Goal: Complete application form: Complete application form

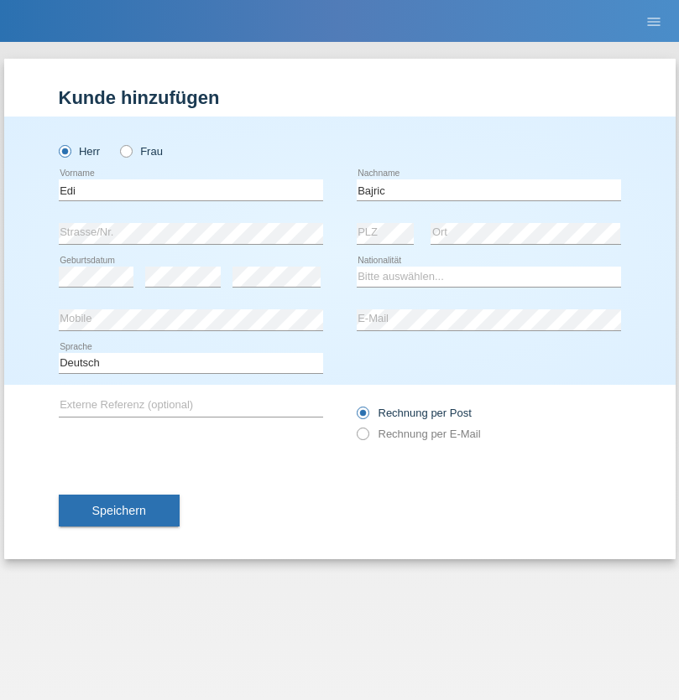
type input "[PERSON_NAME]"
select select "CH"
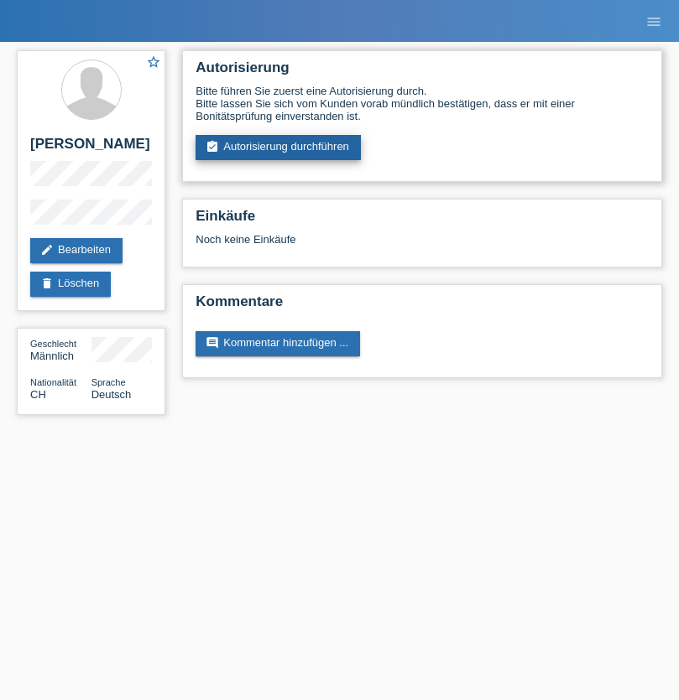
click at [278, 148] on link "assignment_turned_in Autorisierung durchführen" at bounding box center [277, 147] width 165 height 25
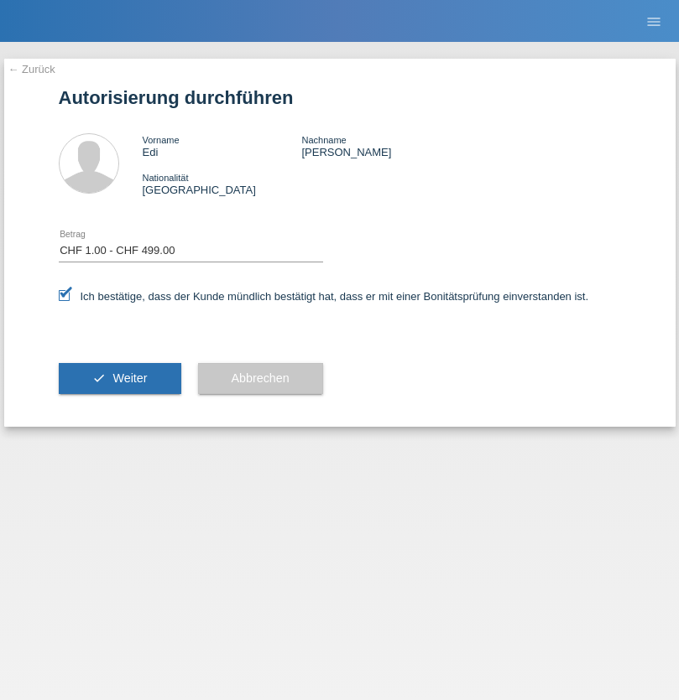
select select "1"
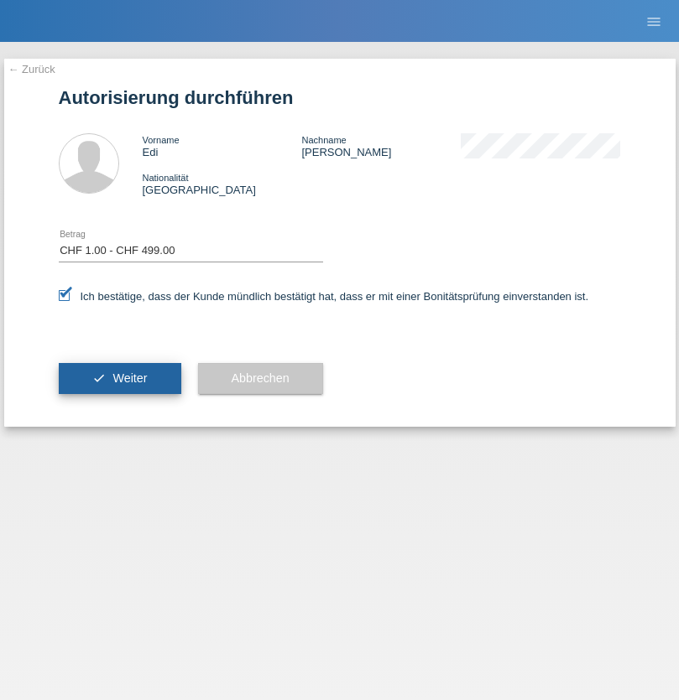
click at [119, 378] on span "Weiter" at bounding box center [129, 378] width 34 height 13
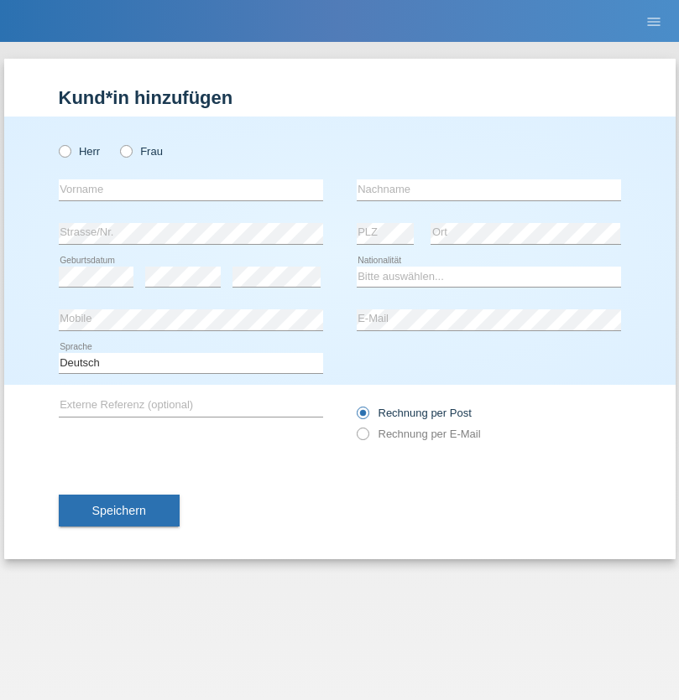
radio input "true"
click at [190, 190] on input "text" at bounding box center [191, 190] width 264 height 21
type input "Kaja"
click at [488, 190] on input "text" at bounding box center [488, 190] width 264 height 21
type input "Valkanov"
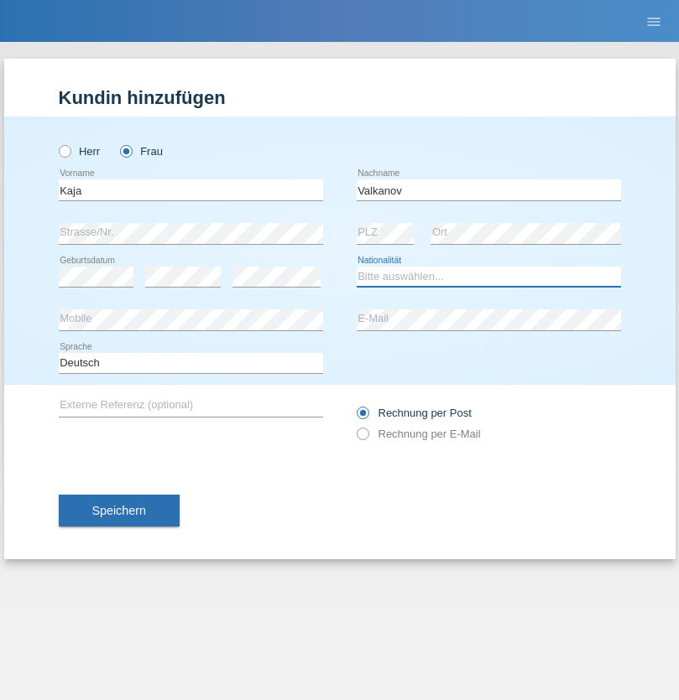
select select "CH"
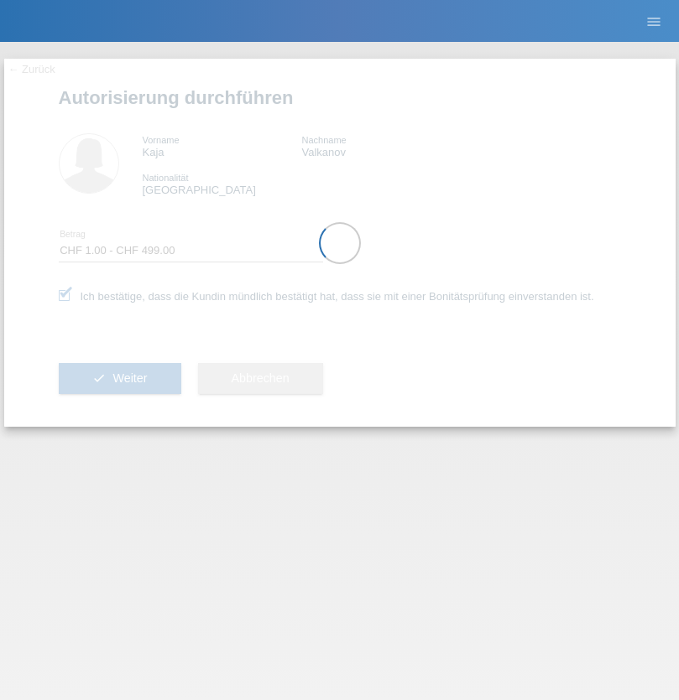
select select "1"
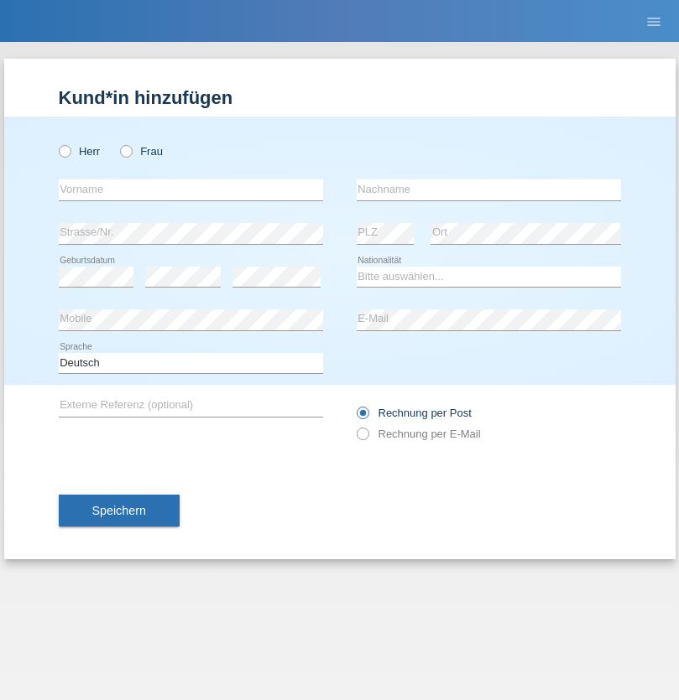
radio input "true"
click at [190, 190] on input "text" at bounding box center [191, 190] width 264 height 21
type input "István"
click at [488, 190] on input "text" at bounding box center [488, 190] width 264 height 21
type input "Bíró"
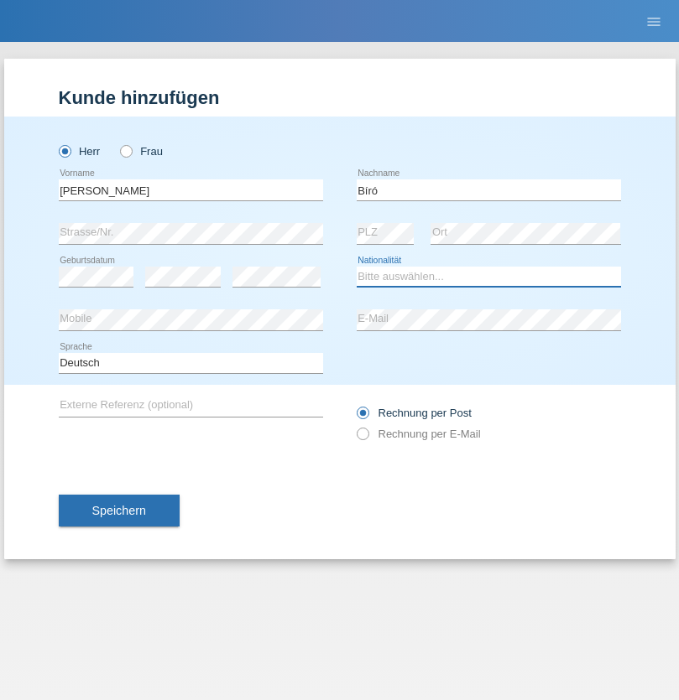
select select "HU"
select select "C"
select select "17"
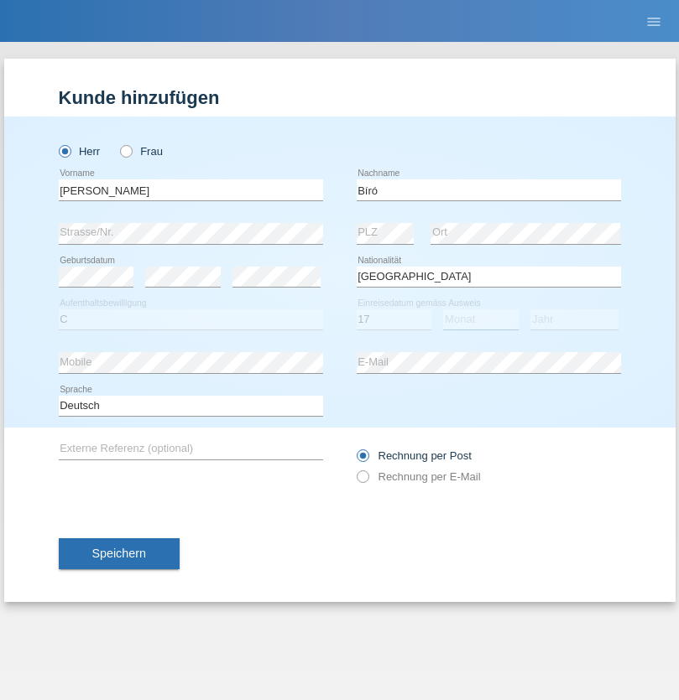
select select "06"
select select "2018"
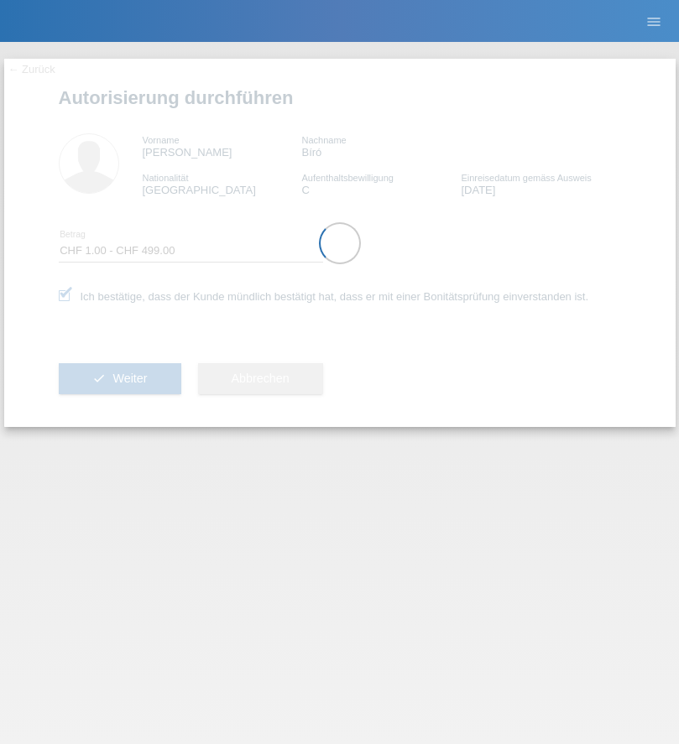
select select "1"
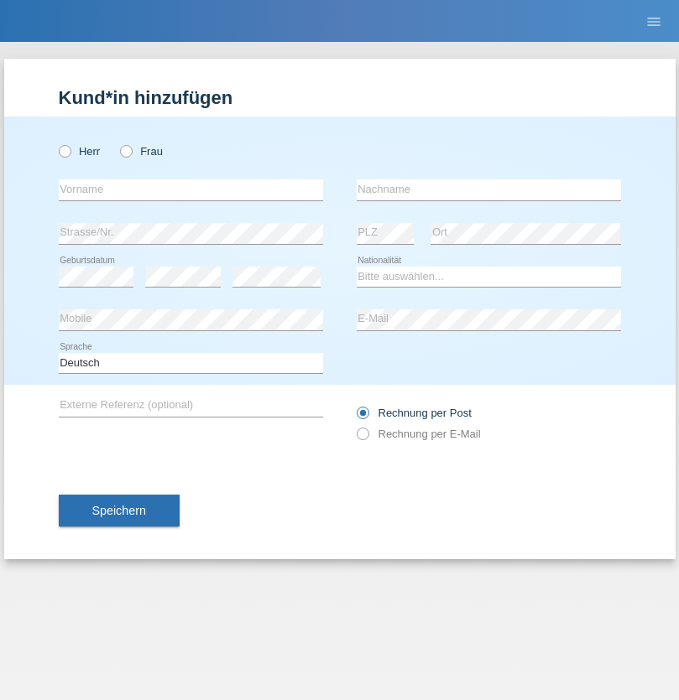
radio input "true"
click at [190, 190] on input "text" at bounding box center [191, 190] width 264 height 21
type input "[PERSON_NAME]"
click at [488, 190] on input "text" at bounding box center [488, 190] width 264 height 21
type input "BOSSON"
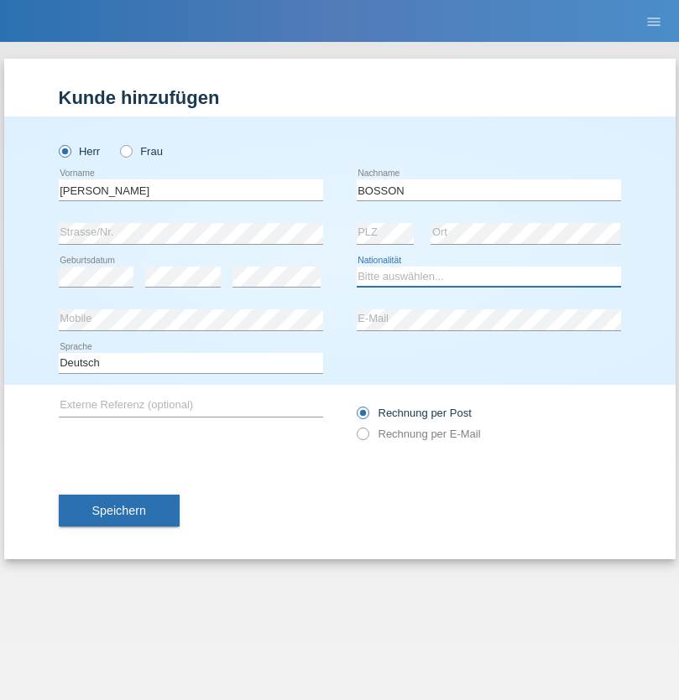
select select "CH"
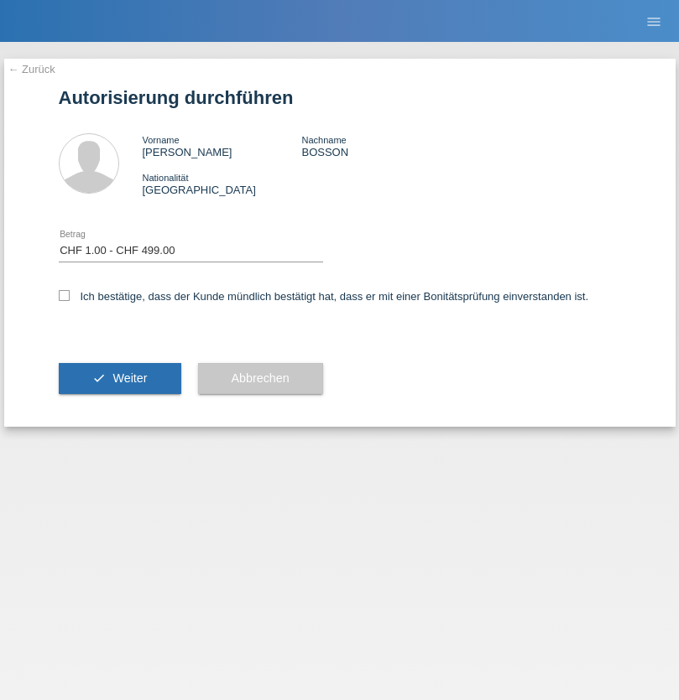
select select "1"
checkbox input "true"
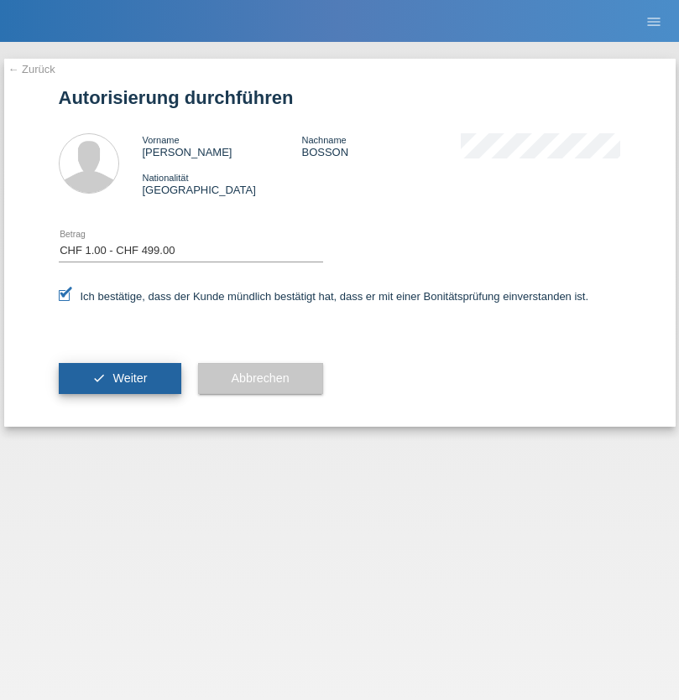
click at [119, 378] on span "Weiter" at bounding box center [129, 378] width 34 height 13
